Goal: Check status

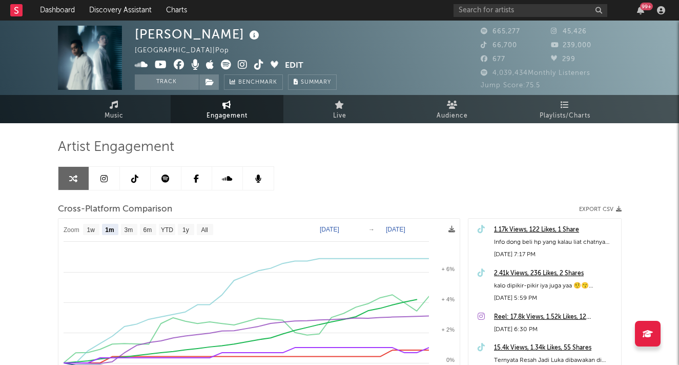
select select "1m"
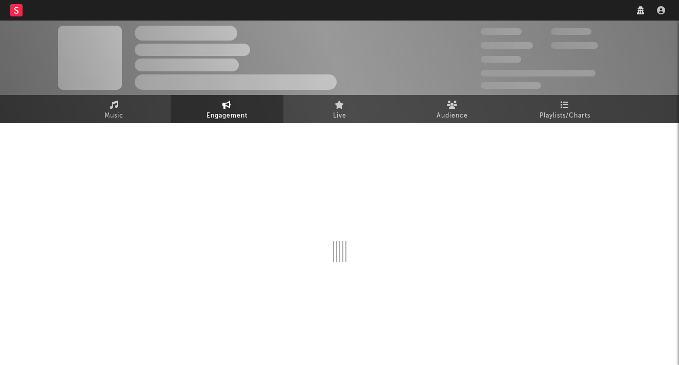
select select "1w"
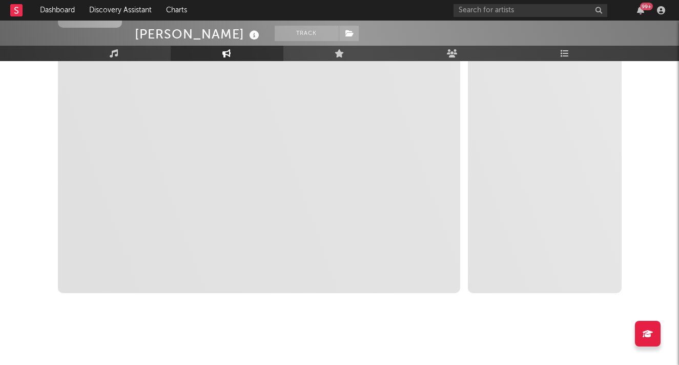
select select "1m"
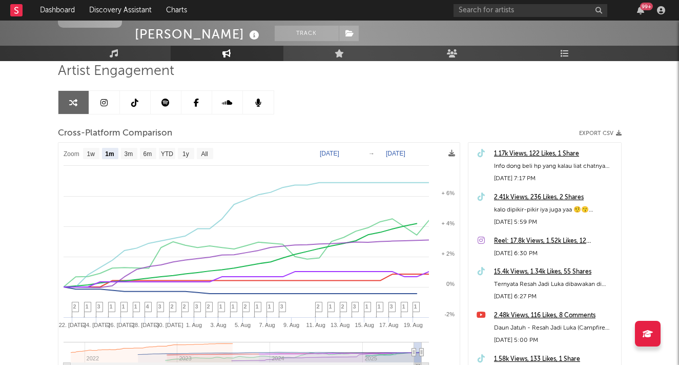
scroll to position [75, 0]
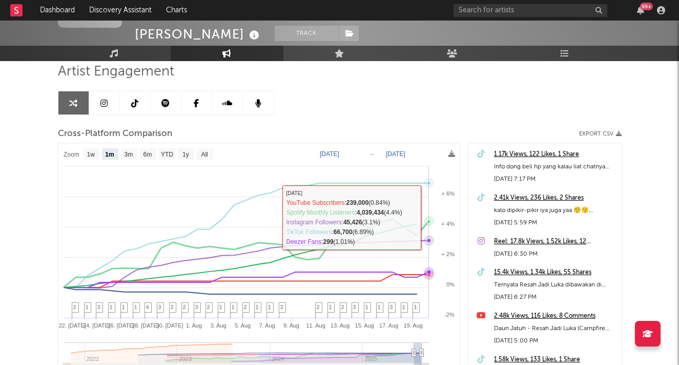
select select "1m"
